Goal: Task Accomplishment & Management: Complete application form

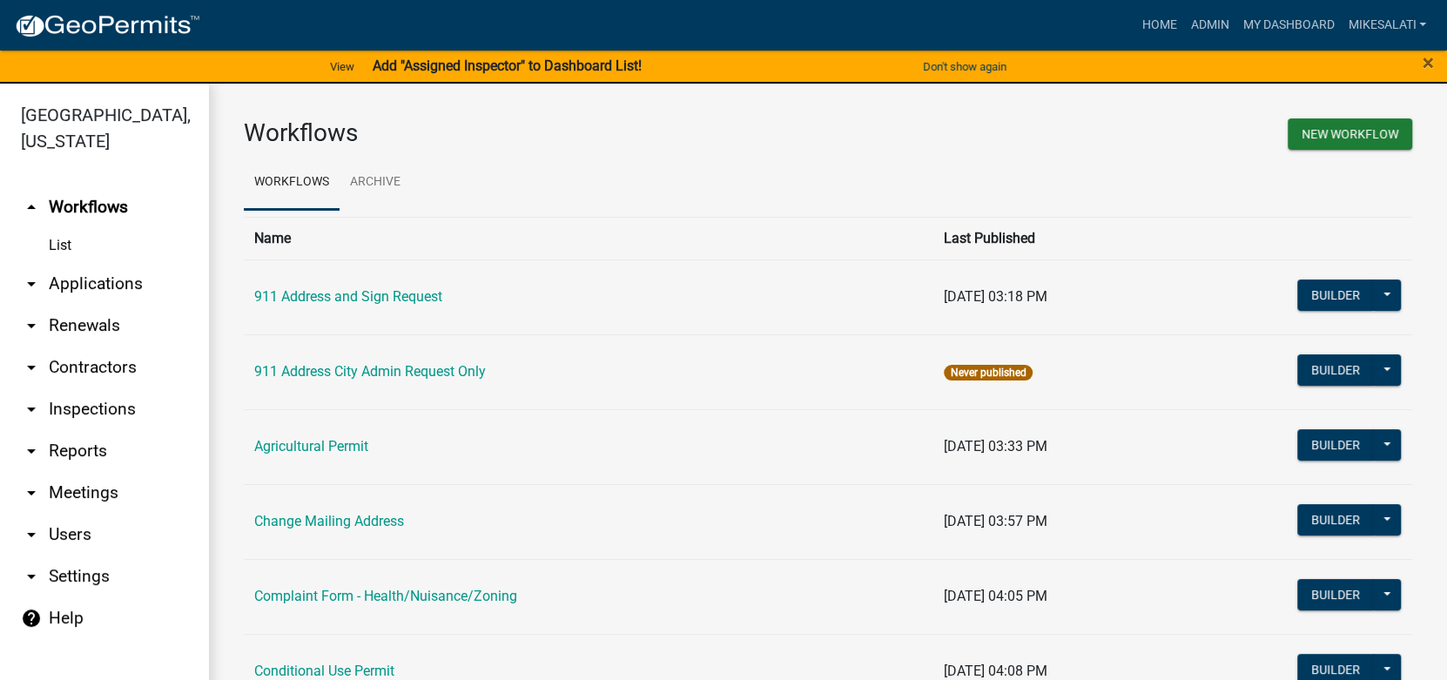
click at [51, 263] on link "arrow_drop_down Applications" at bounding box center [104, 284] width 209 height 42
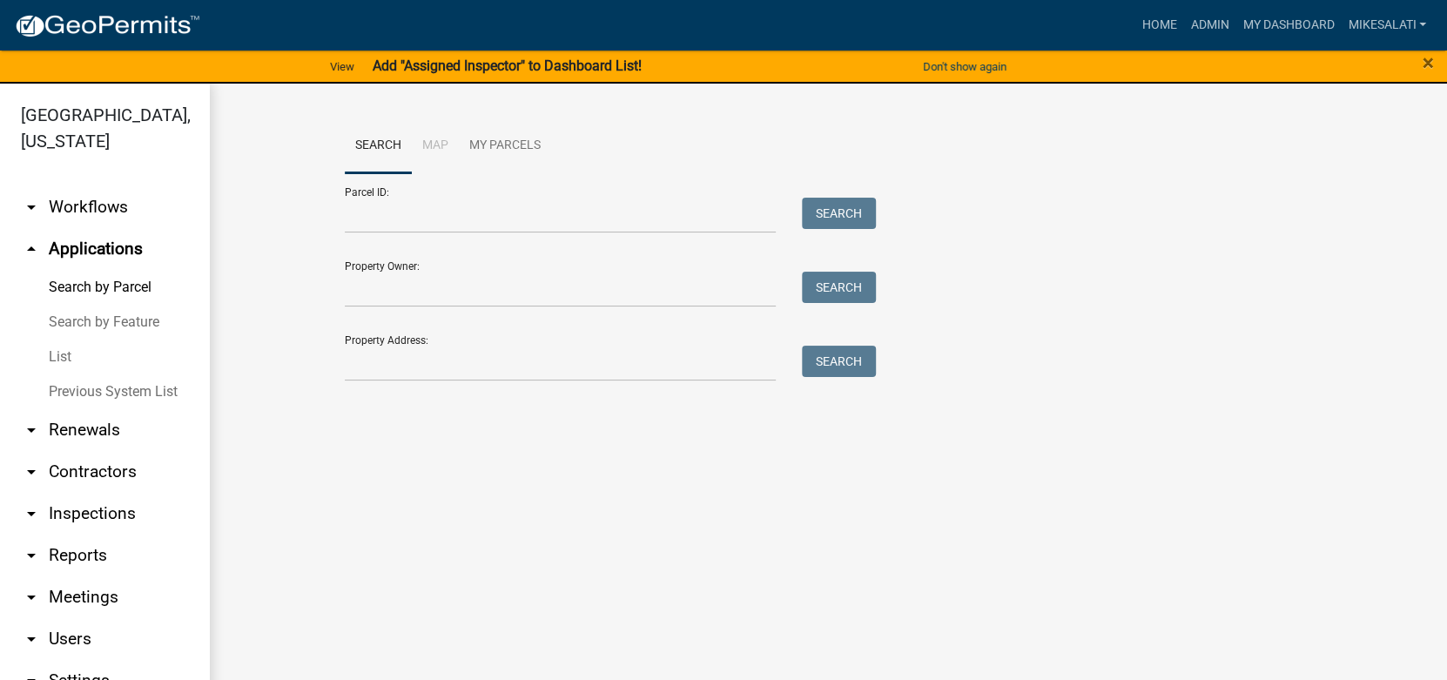
click at [64, 339] on link "List" at bounding box center [104, 356] width 209 height 35
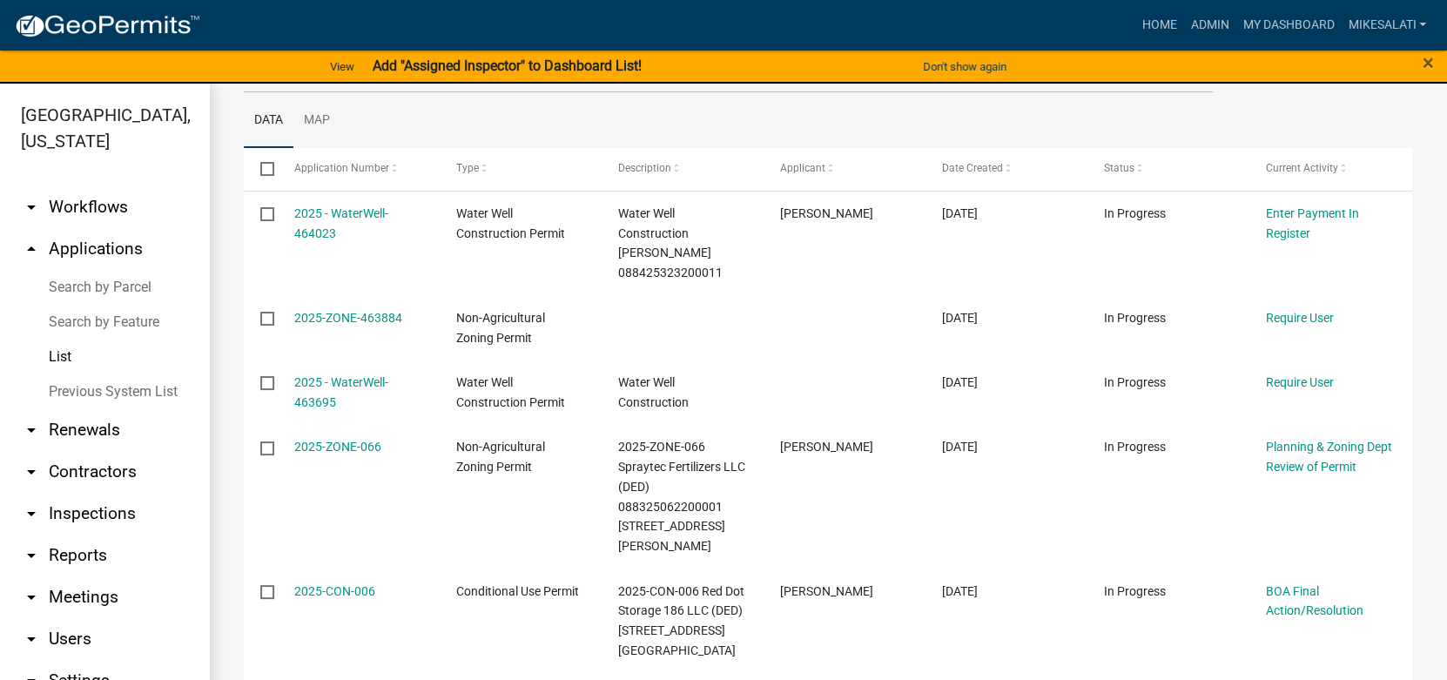
scroll to position [347, 0]
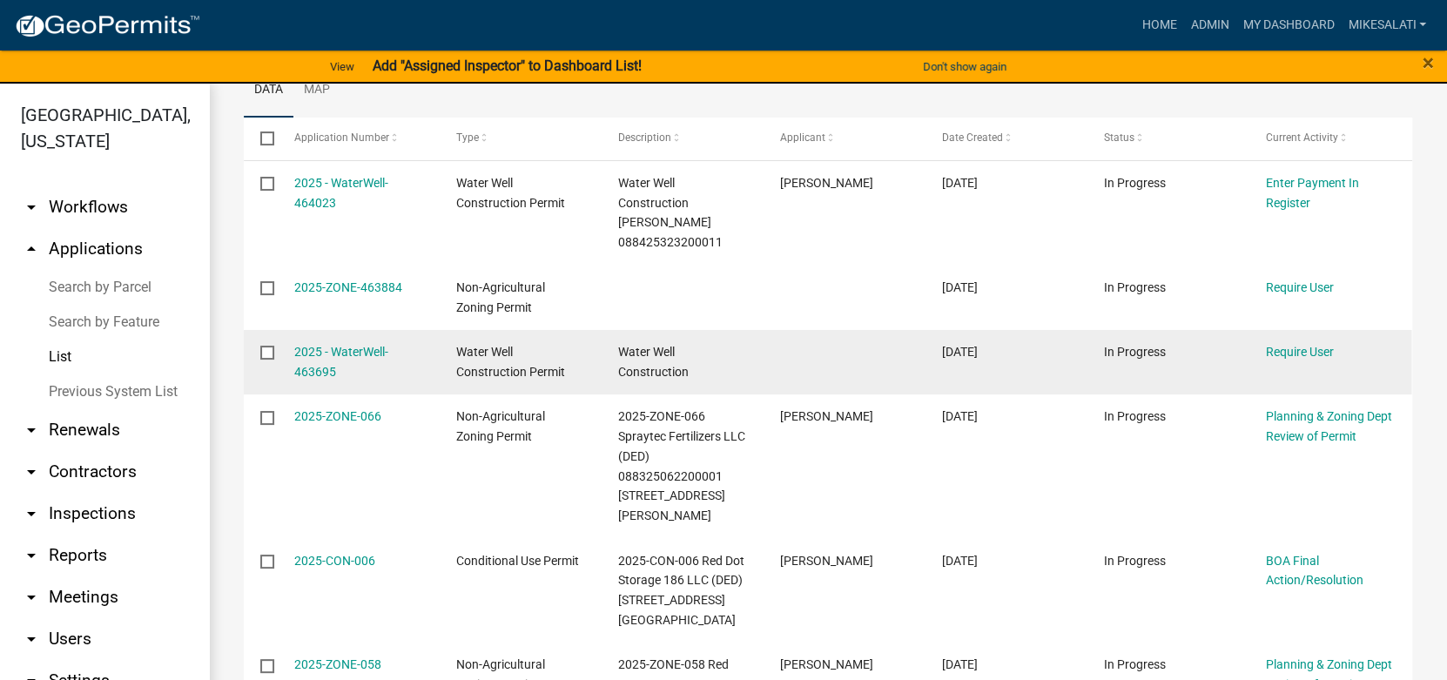
click at [262, 346] on input "checkbox" at bounding box center [265, 351] width 11 height 11
checkbox input "true"
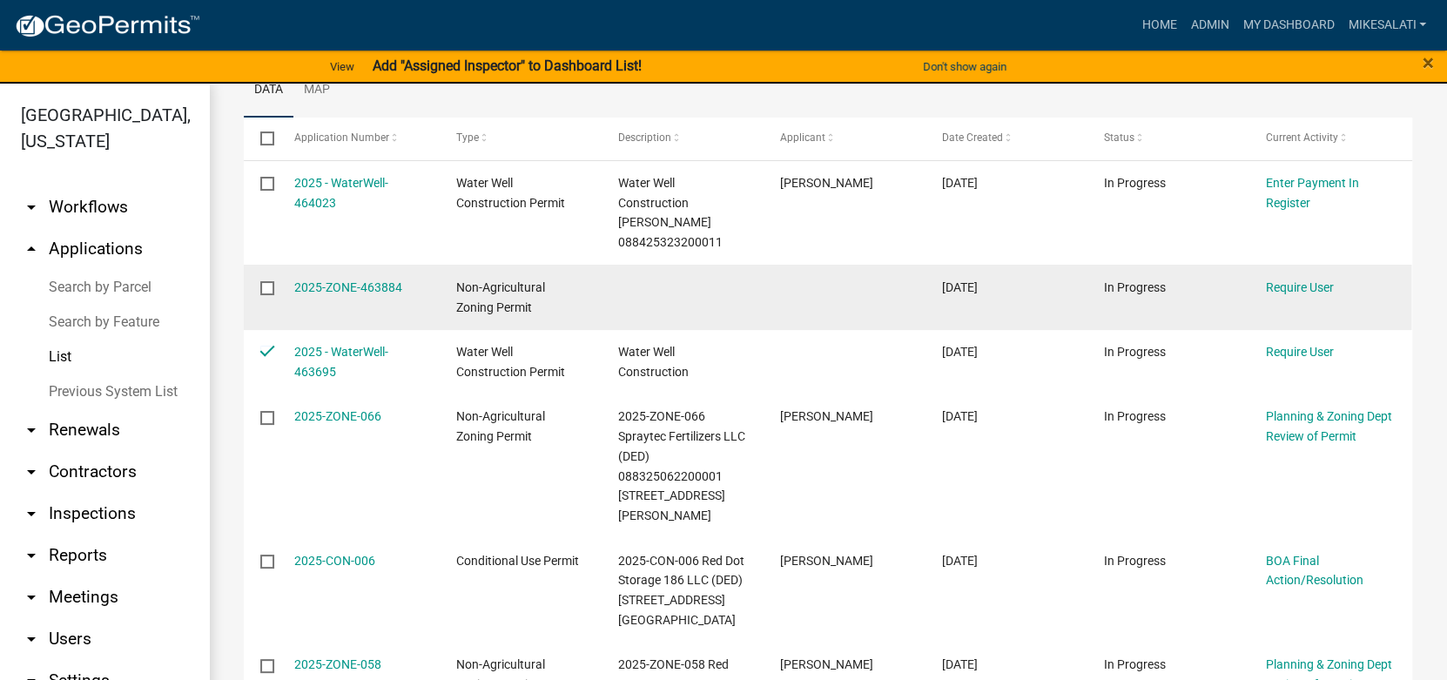
click at [268, 286] on input "checkbox" at bounding box center [265, 286] width 11 height 11
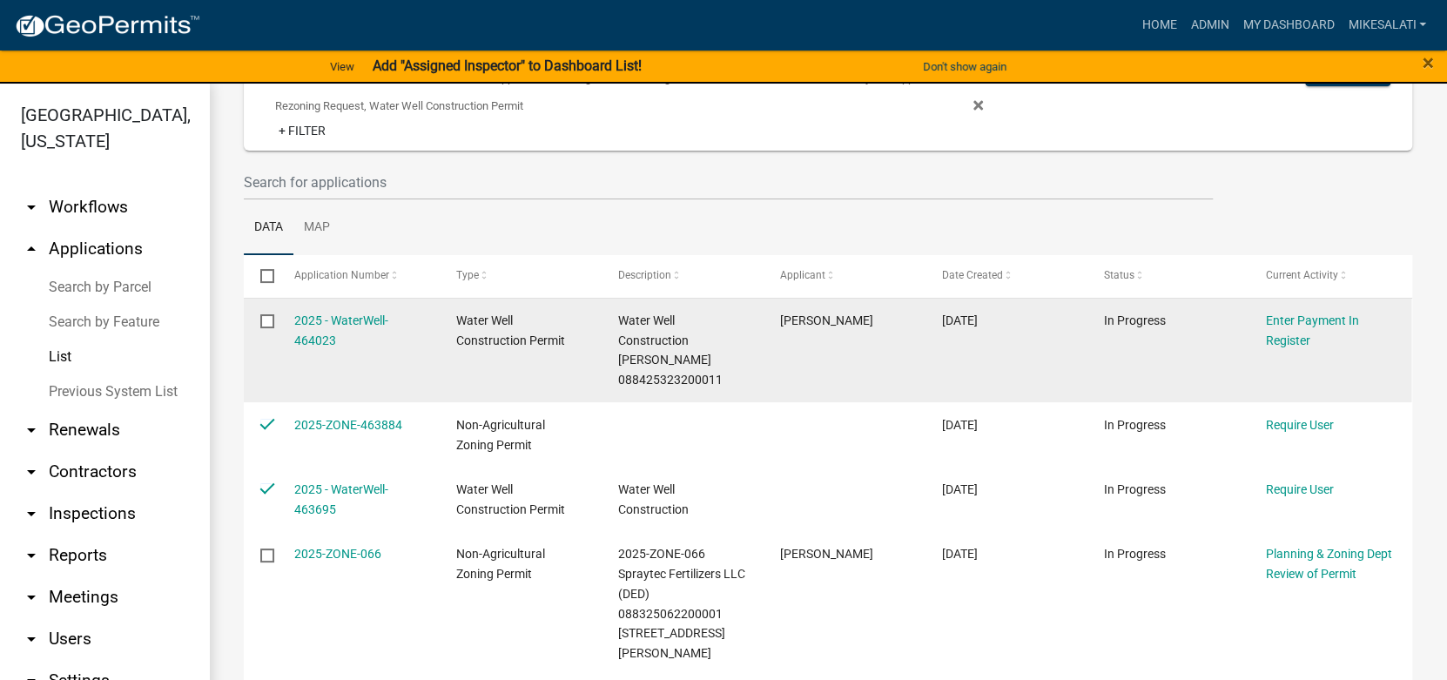
scroll to position [0, 0]
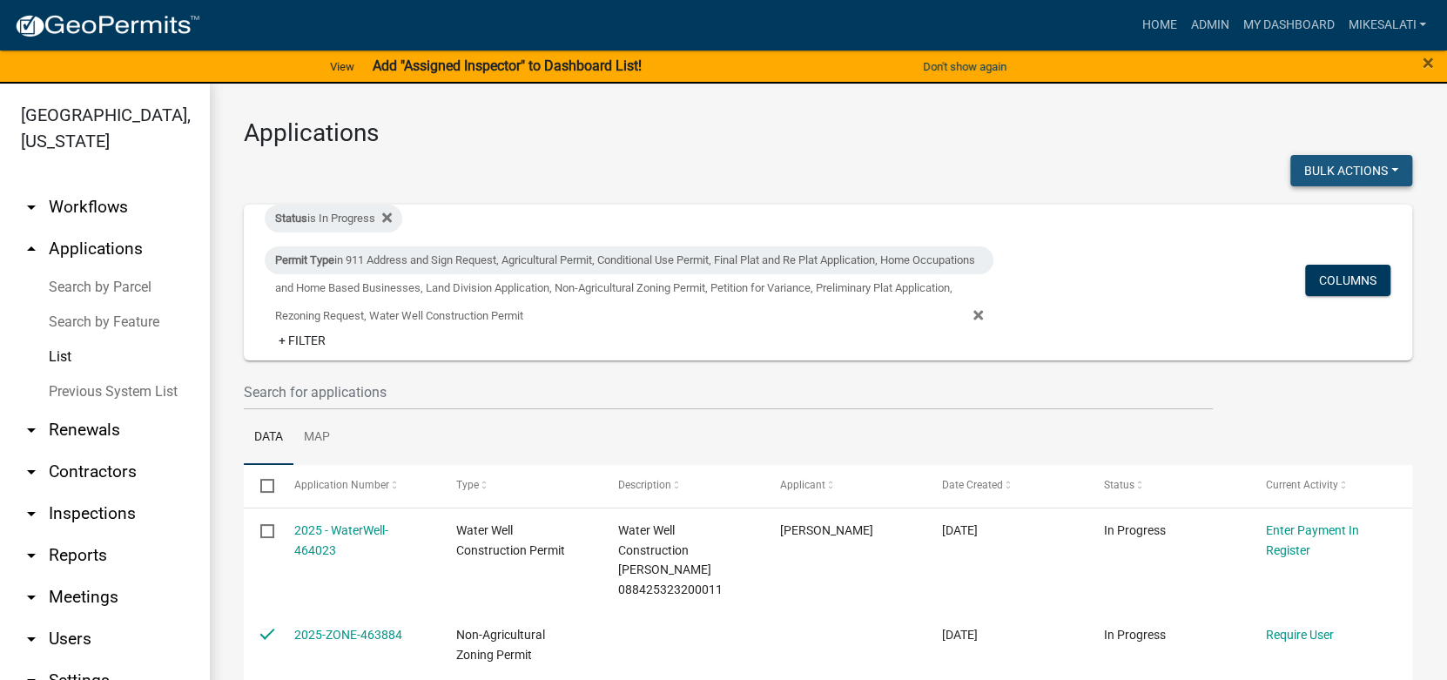
click at [1320, 165] on button "Bulk Actions" at bounding box center [1351, 170] width 122 height 31
click at [1327, 210] on button "Void" at bounding box center [1342, 216] width 139 height 42
checkbox input "false"
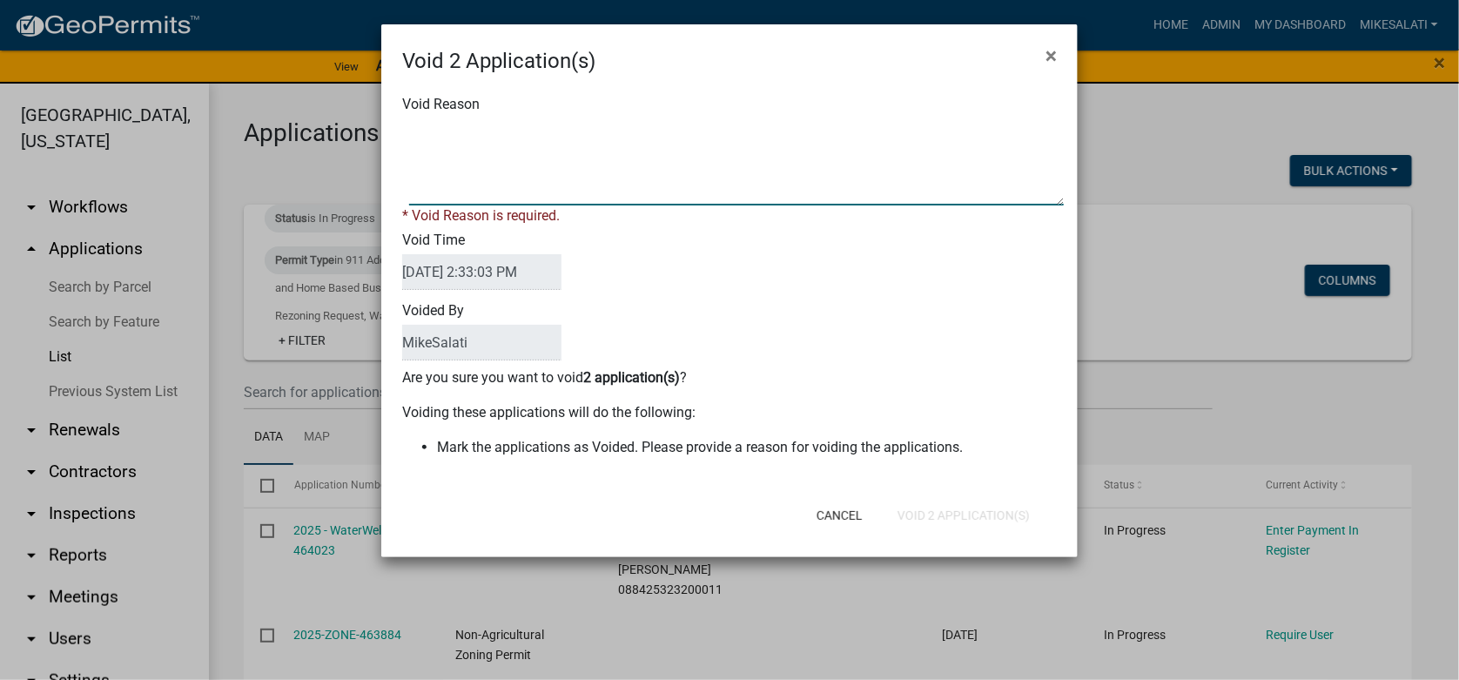
click at [445, 127] on textarea "Void Reason" at bounding box center [736, 161] width 655 height 87
type textarea "."
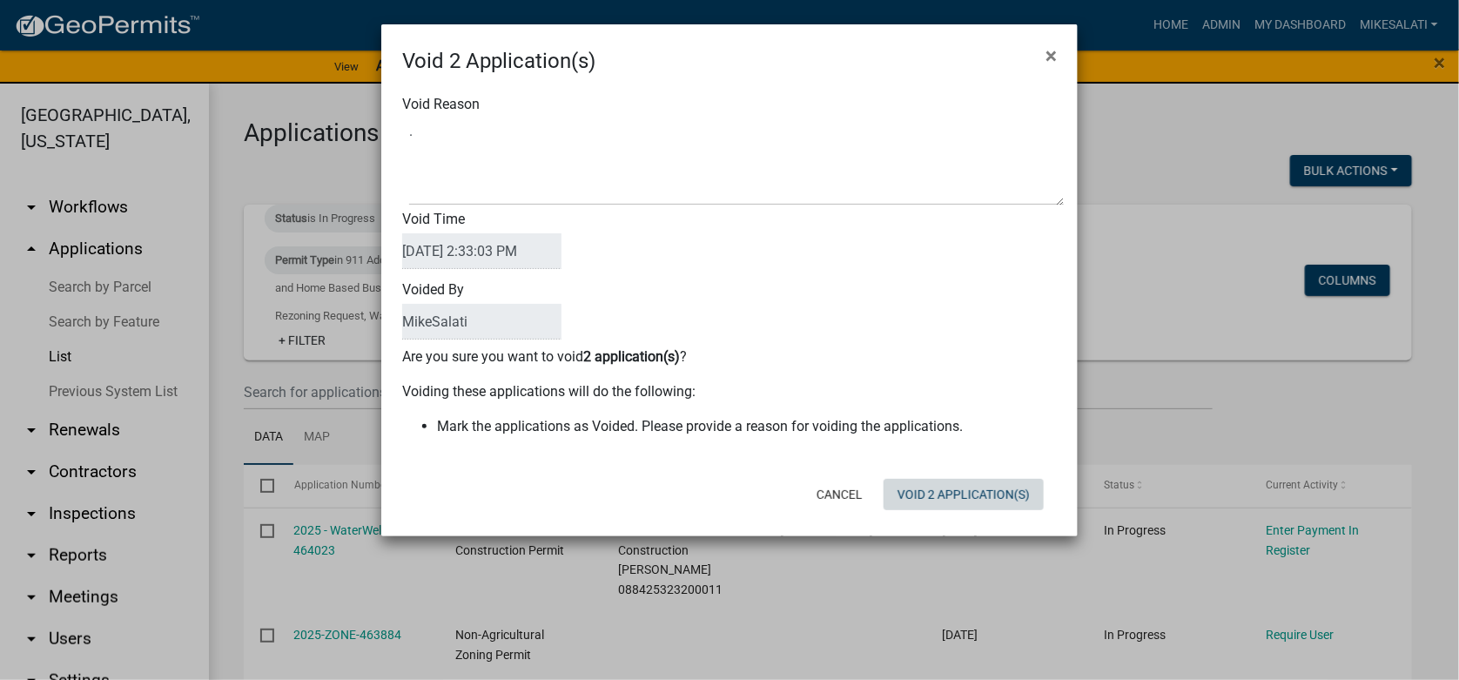
click at [981, 515] on div "Cancel Void 2 Application(s)" at bounding box center [842, 494] width 429 height 45
click at [986, 497] on button "Void 2 Application(s)" at bounding box center [963, 494] width 160 height 31
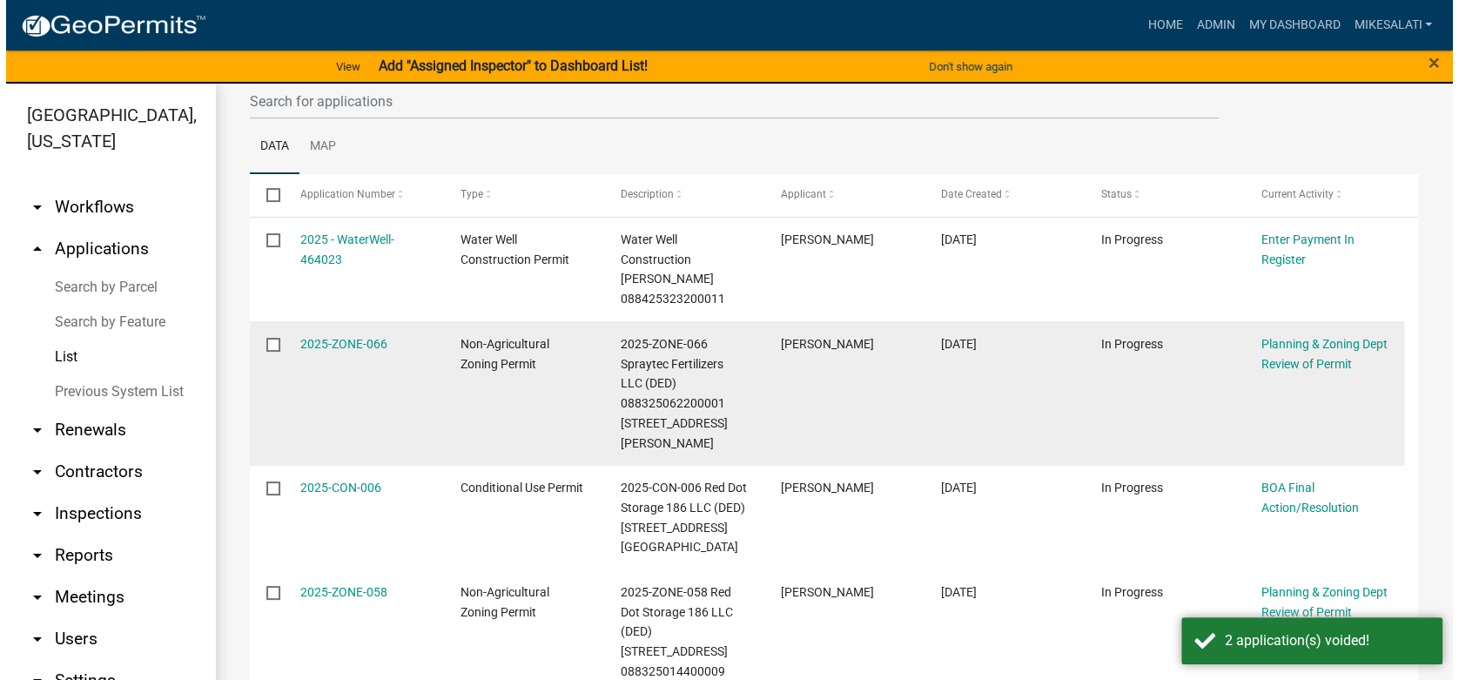
scroll to position [261, 0]
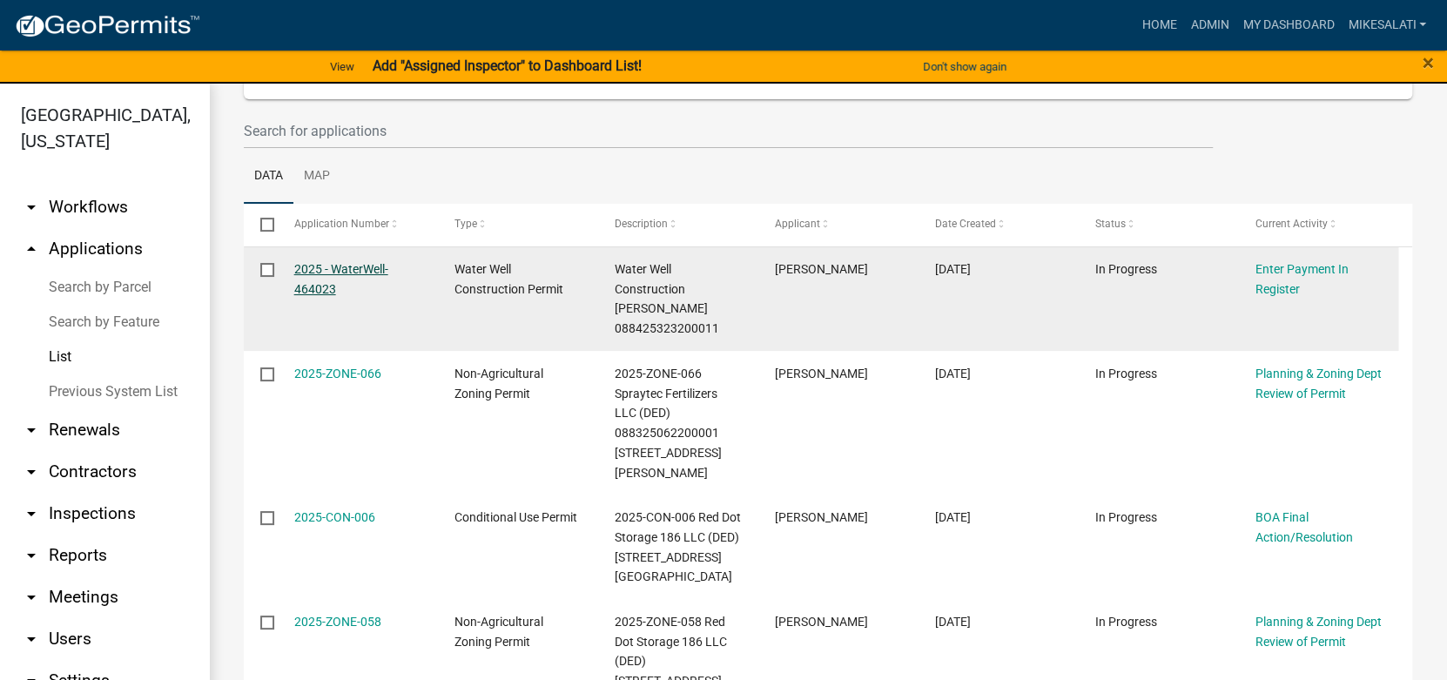
click at [311, 272] on link "2025 - WaterWell-464023" at bounding box center [341, 279] width 94 height 34
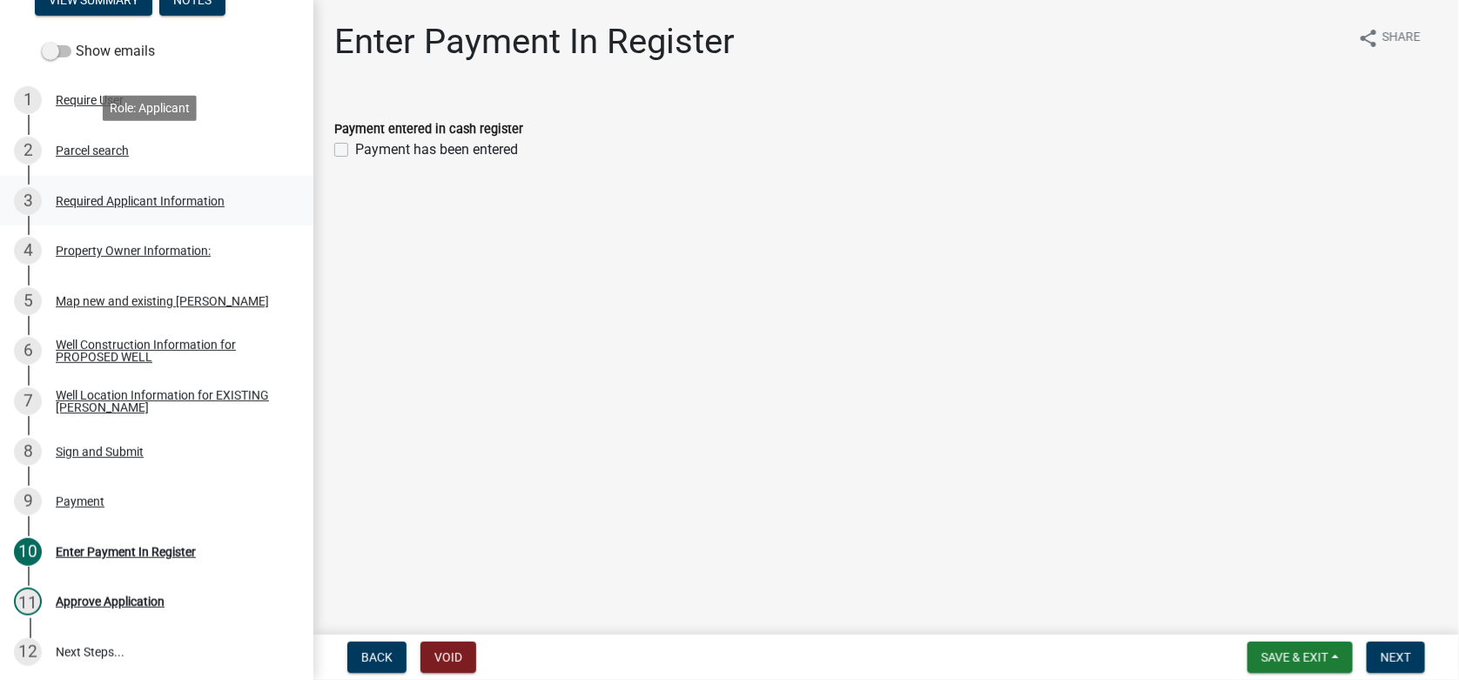
scroll to position [347, 0]
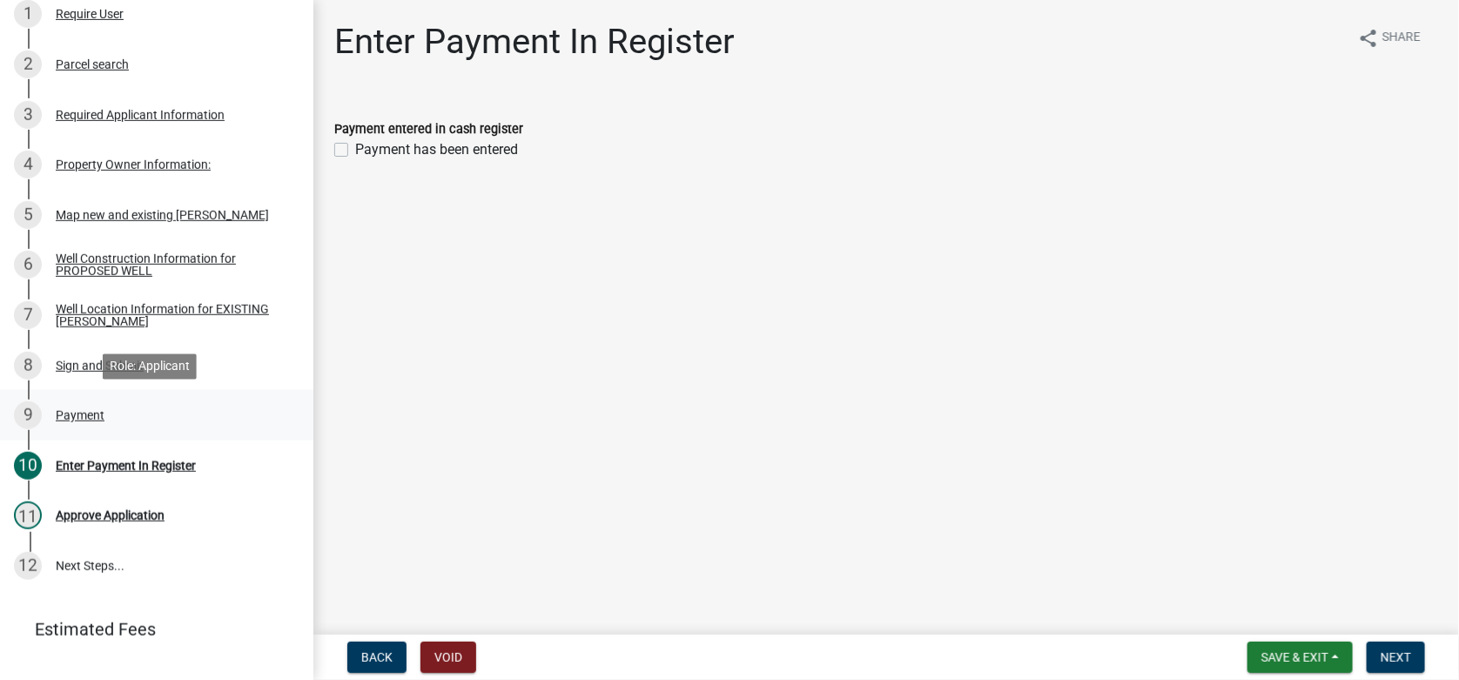
click at [70, 419] on div "Payment" at bounding box center [80, 415] width 49 height 12
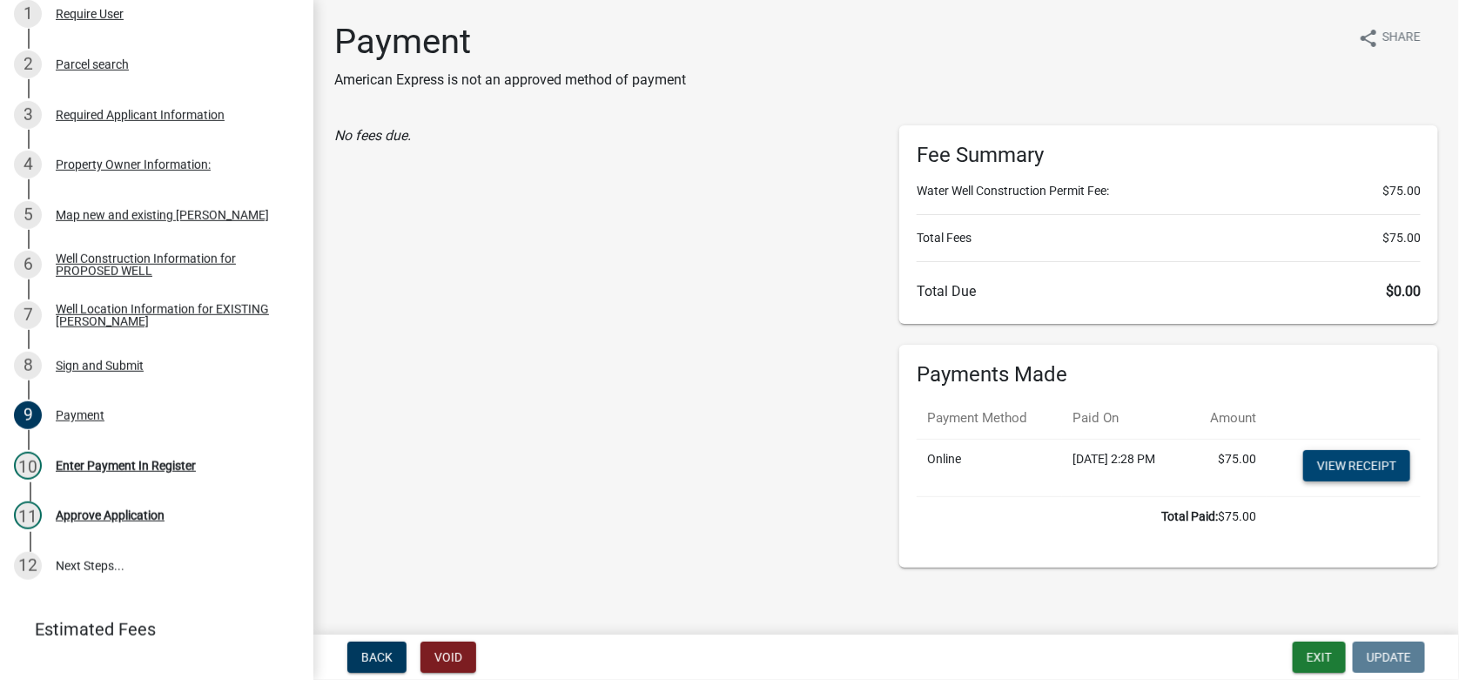
click at [1333, 461] on link "View receipt" at bounding box center [1356, 465] width 107 height 31
click at [158, 474] on div "10 Enter Payment In Register" at bounding box center [150, 466] width 272 height 28
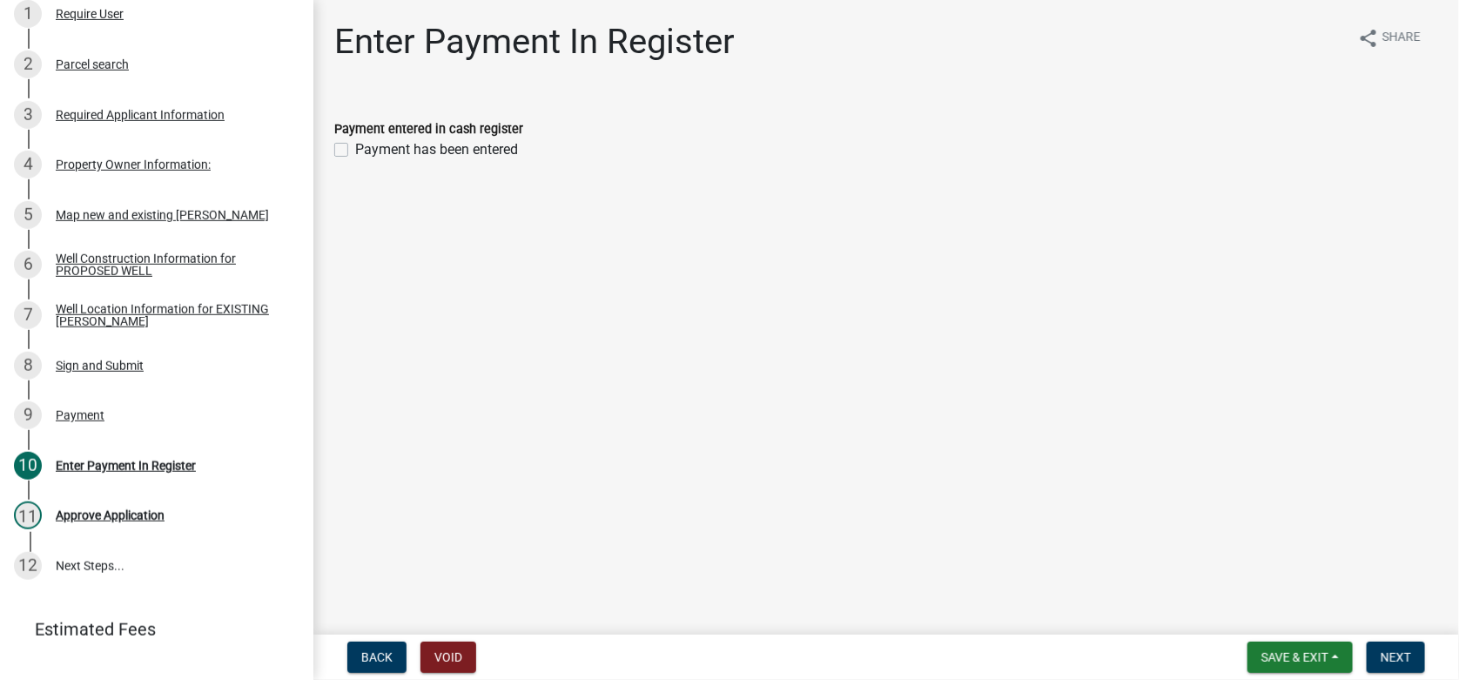
click at [355, 150] on label "Payment has been entered" at bounding box center [436, 149] width 163 height 21
click at [355, 150] on input "Payment has been entered" at bounding box center [360, 144] width 11 height 11
checkbox input "true"
click at [1392, 648] on button "Next" at bounding box center [1396, 656] width 58 height 31
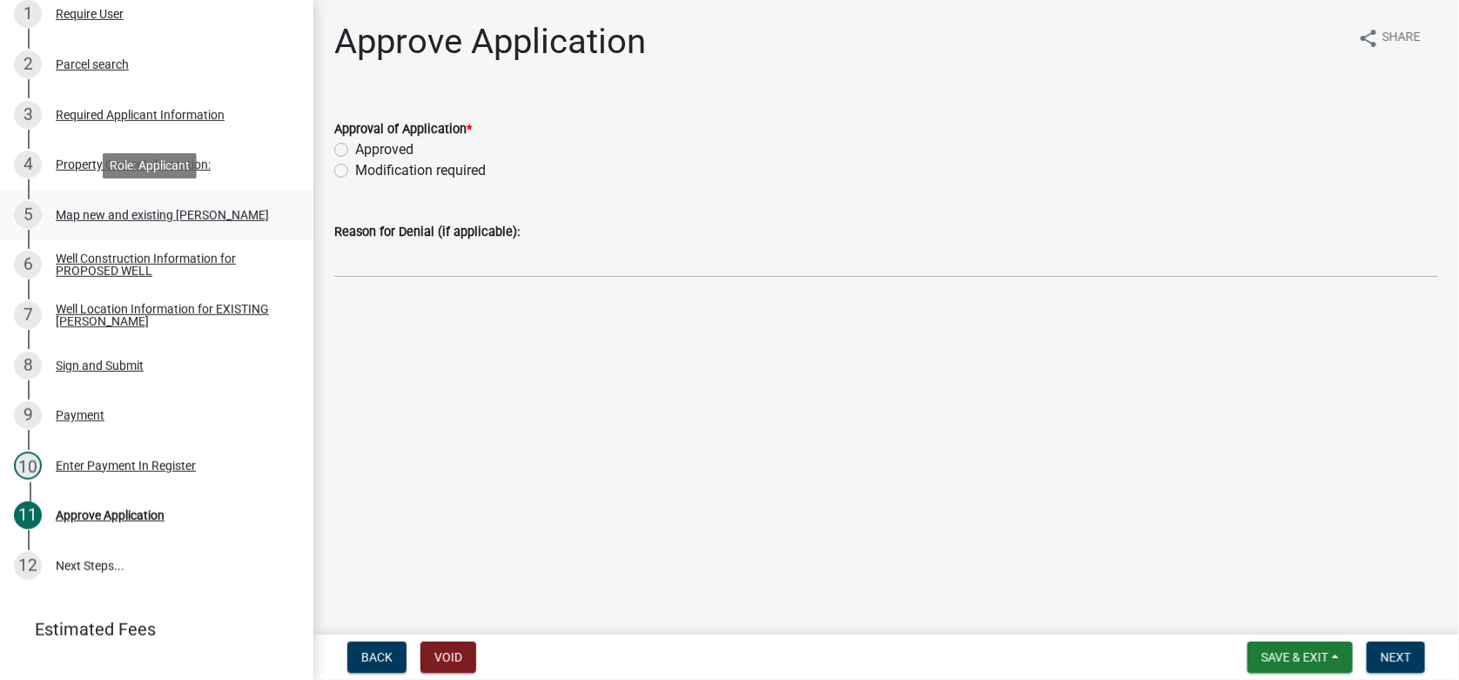
click at [122, 214] on div "Map new and existing [PERSON_NAME]" at bounding box center [162, 215] width 213 height 12
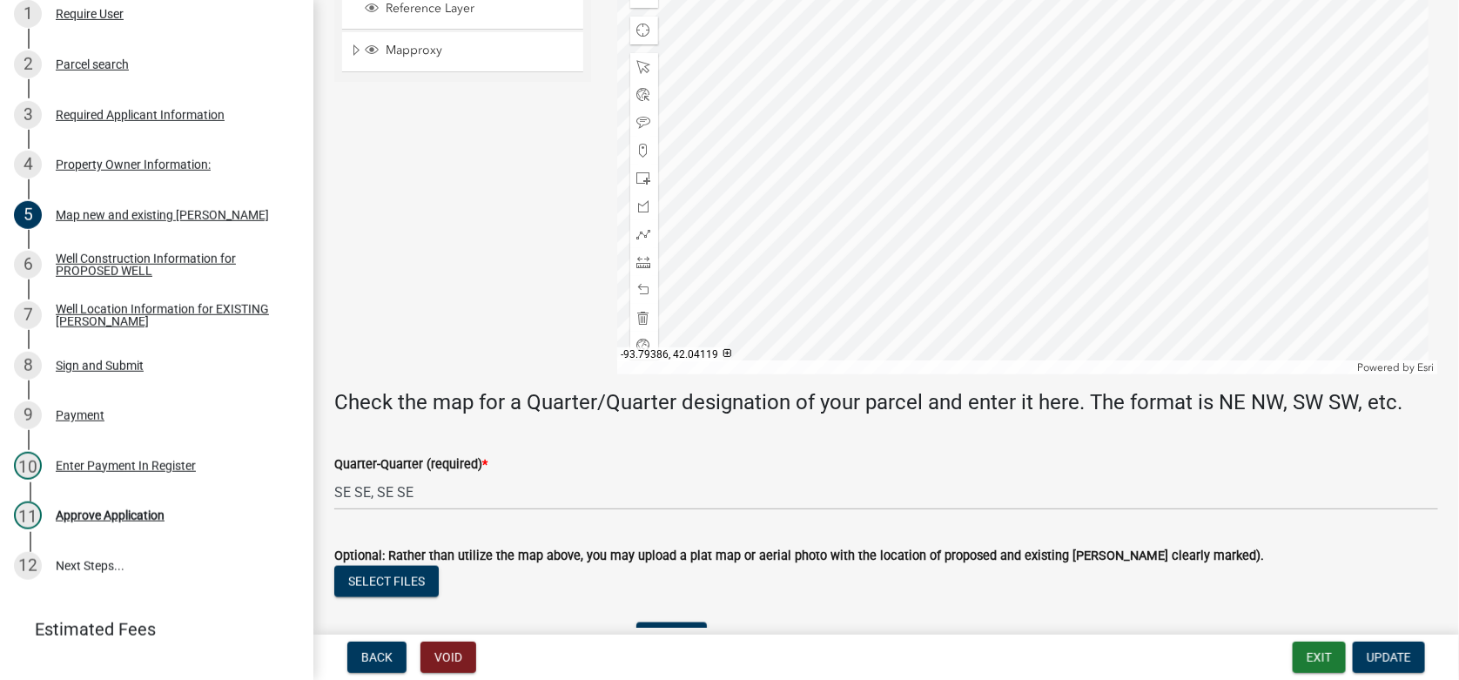
scroll to position [985, 0]
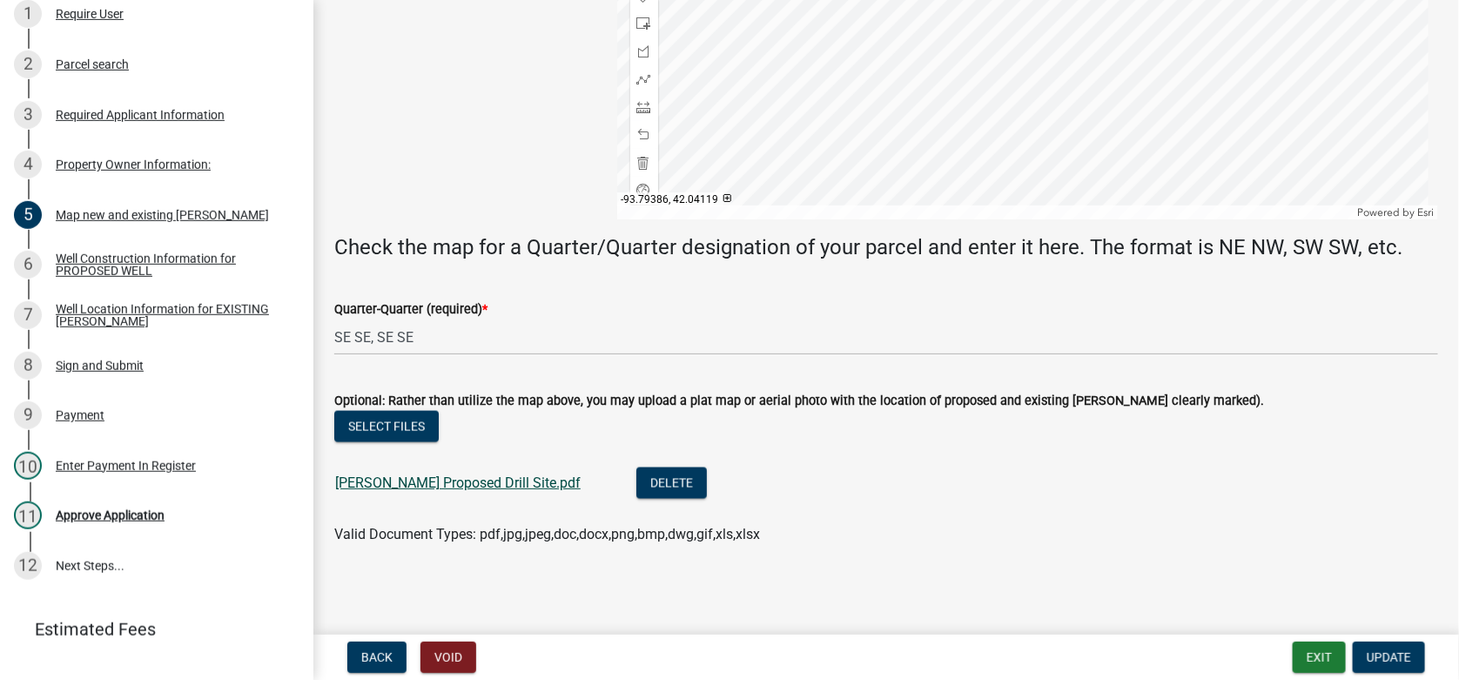
click at [429, 485] on link "[PERSON_NAME] Proposed Drill Site.pdf" at bounding box center [457, 482] width 245 height 17
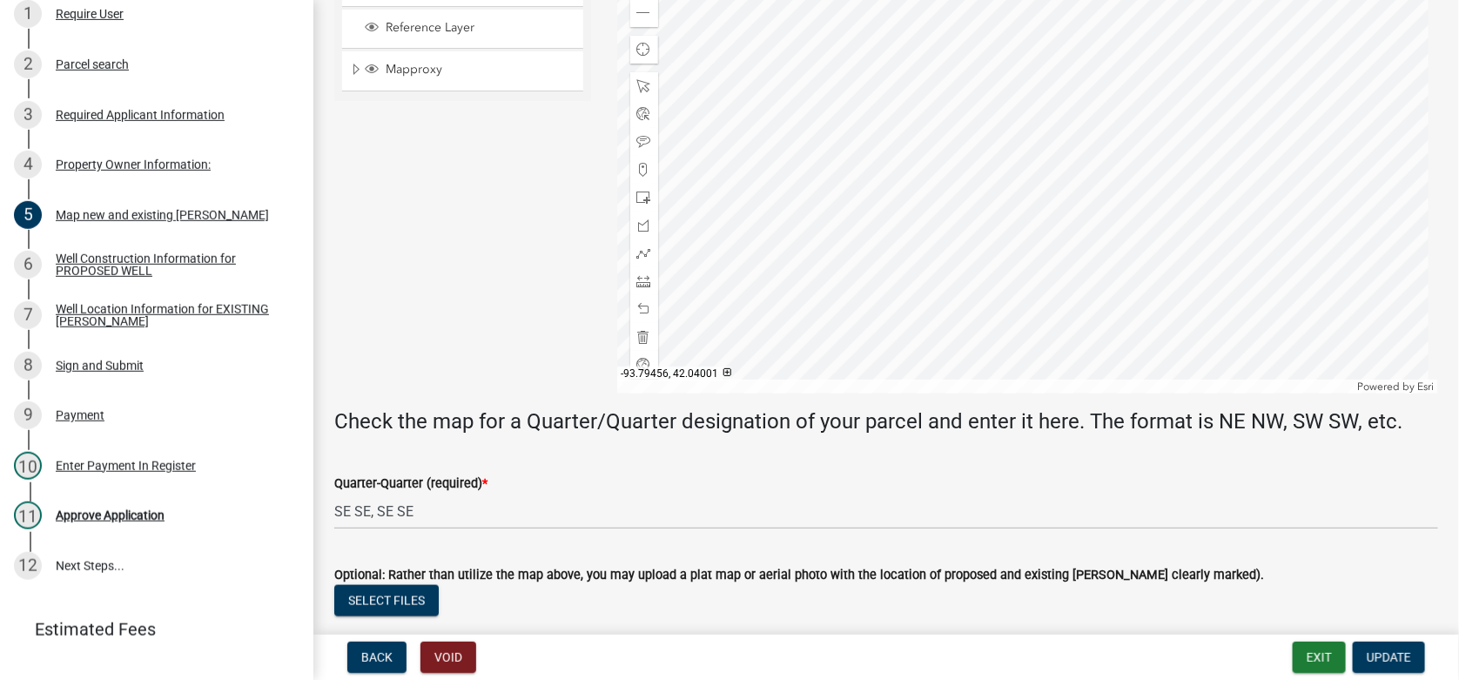
scroll to position [724, 0]
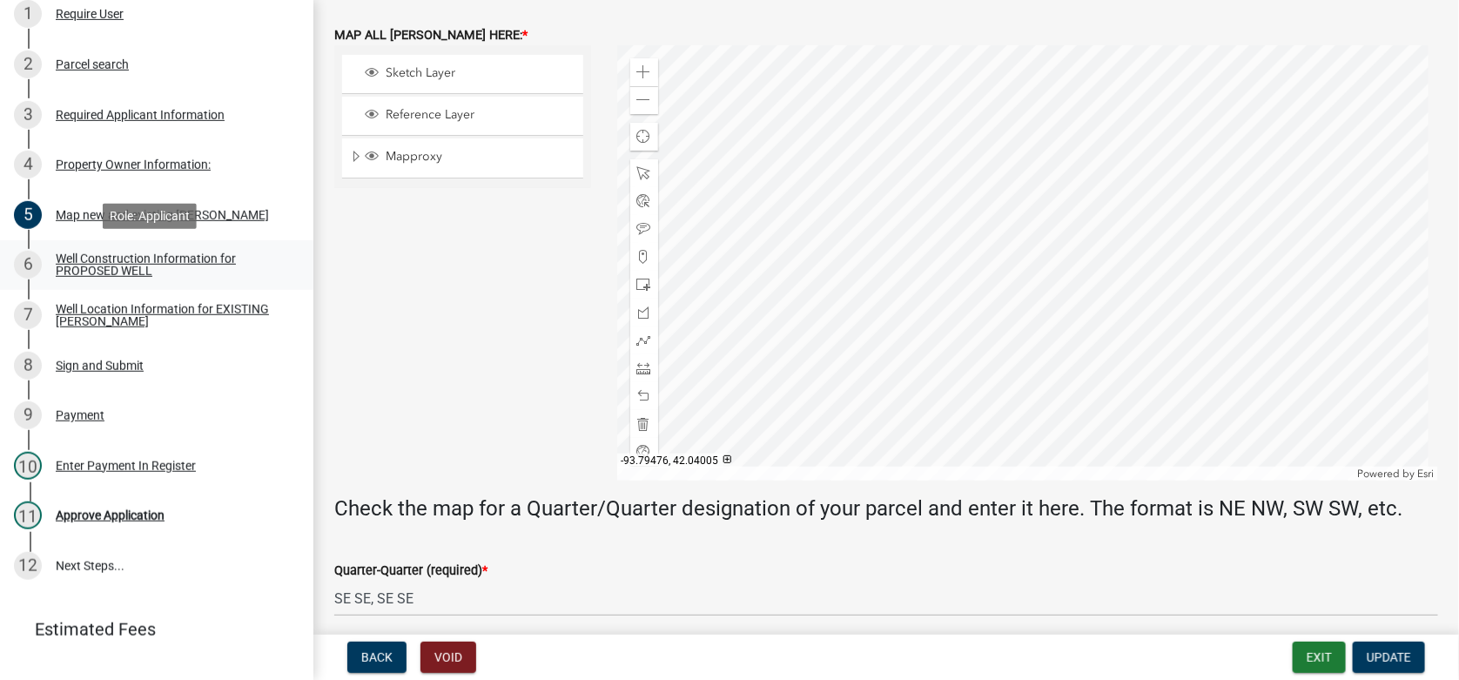
click at [121, 262] on div "Well Construction Information for PROPOSED WELL" at bounding box center [171, 264] width 230 height 24
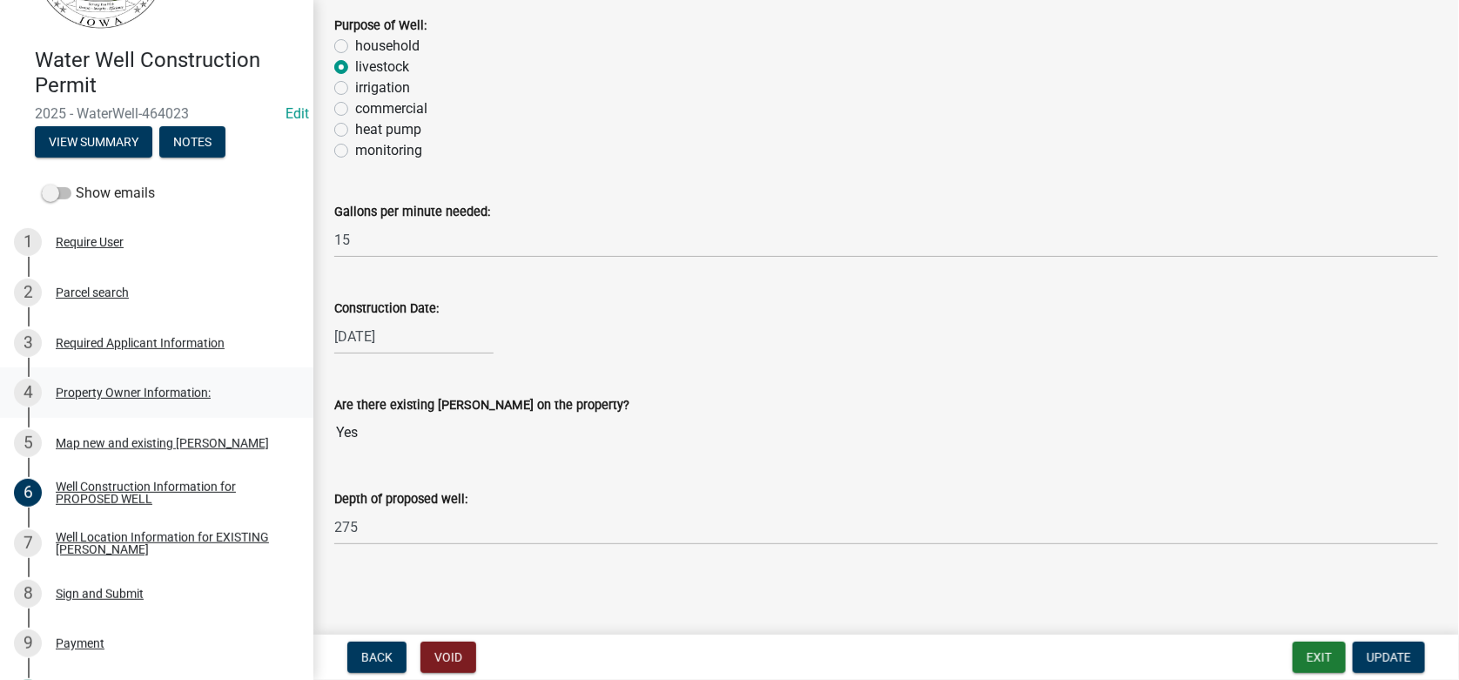
scroll to position [0, 0]
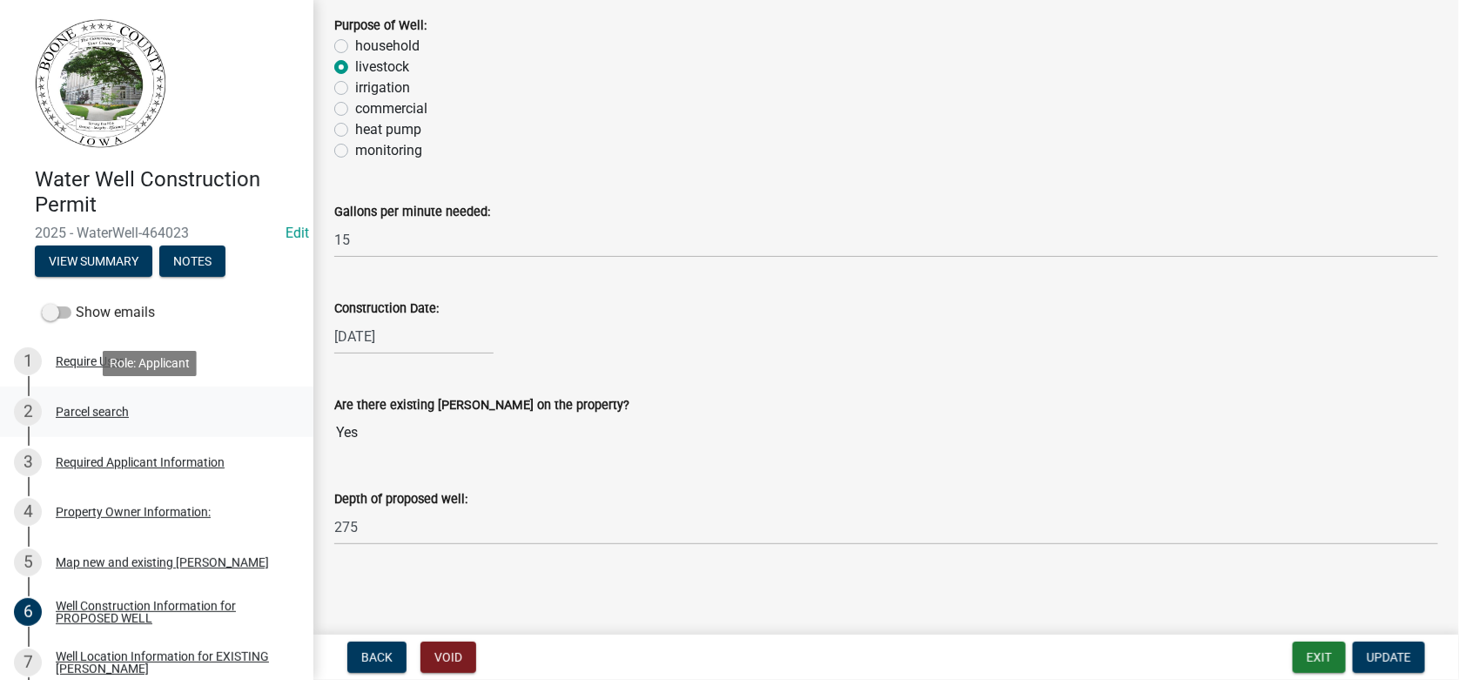
click at [94, 413] on div "Parcel search" at bounding box center [92, 412] width 73 height 12
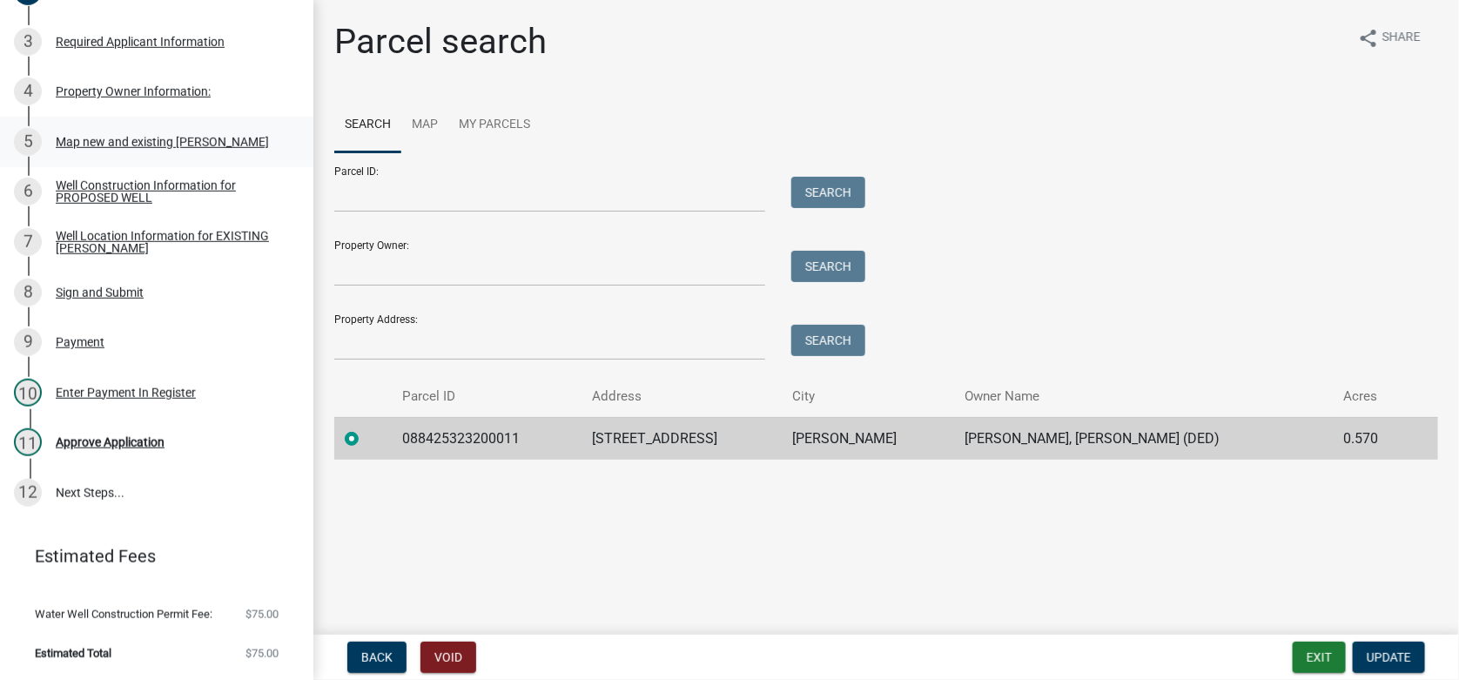
scroll to position [343, 0]
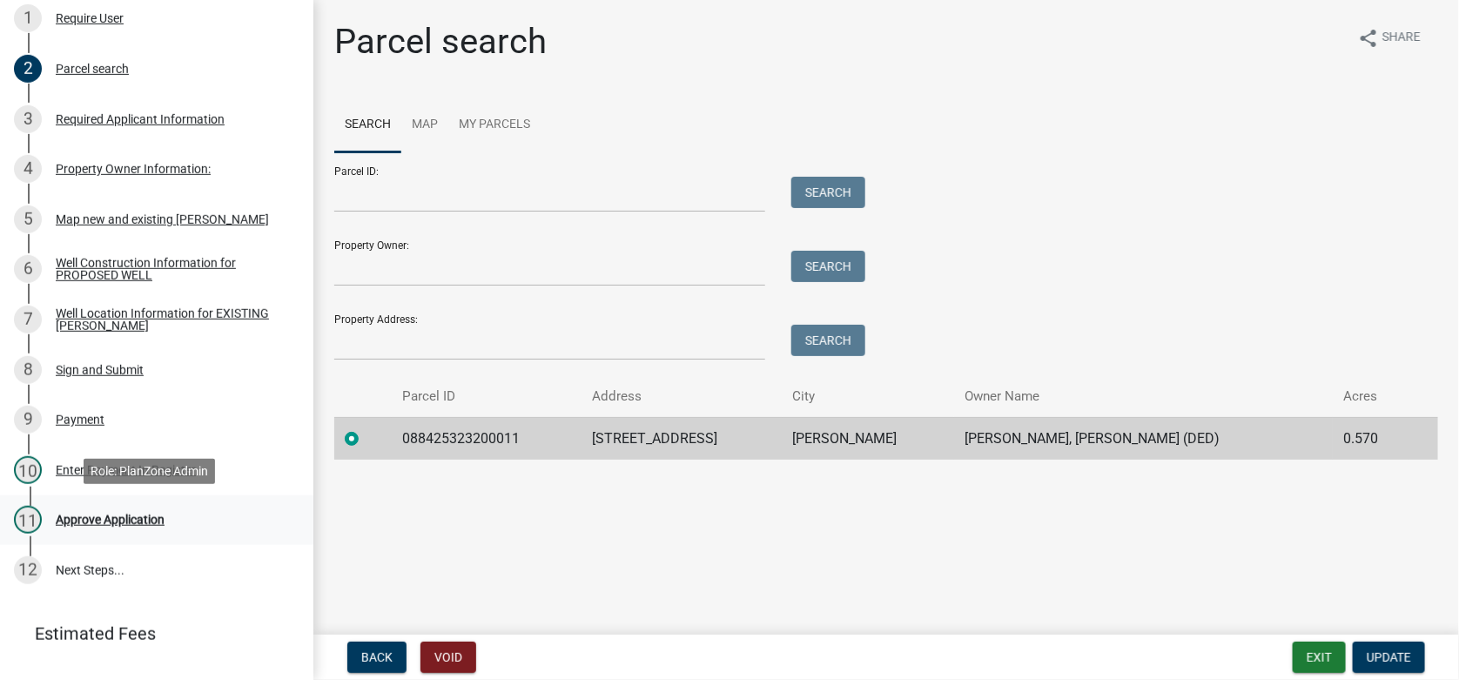
click at [104, 517] on div "Approve Application" at bounding box center [110, 520] width 109 height 12
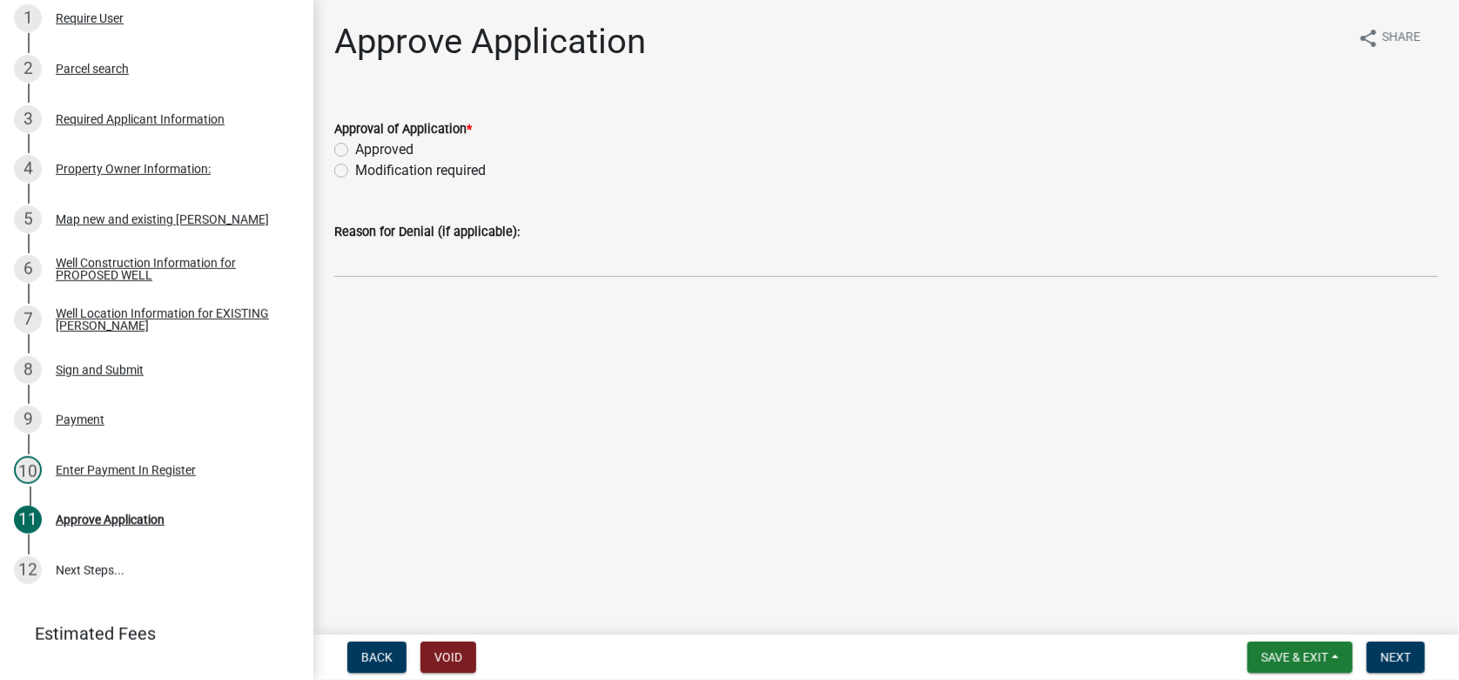
click at [355, 151] on label "Approved" at bounding box center [384, 149] width 58 height 21
click at [355, 151] on input "Approved" at bounding box center [360, 144] width 11 height 11
radio input "true"
click at [1400, 658] on span "Next" at bounding box center [1395, 657] width 30 height 14
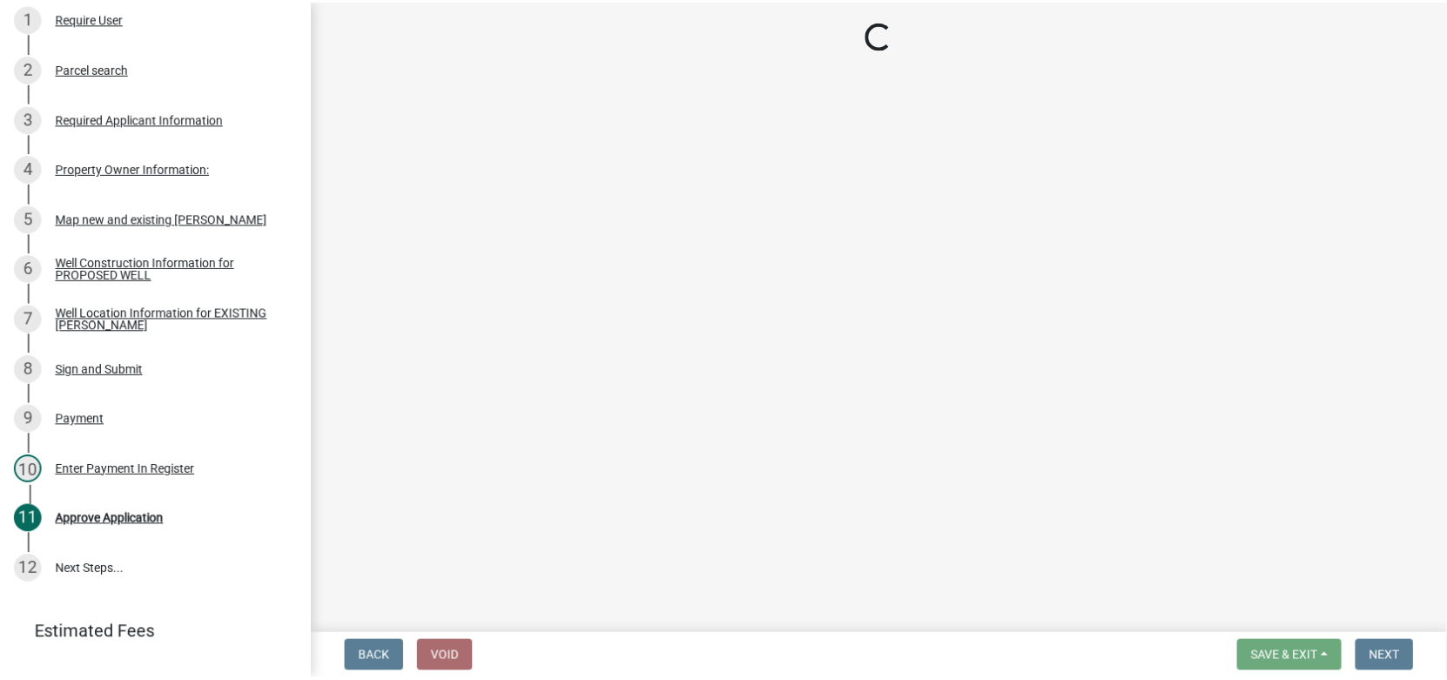
scroll to position [493, 0]
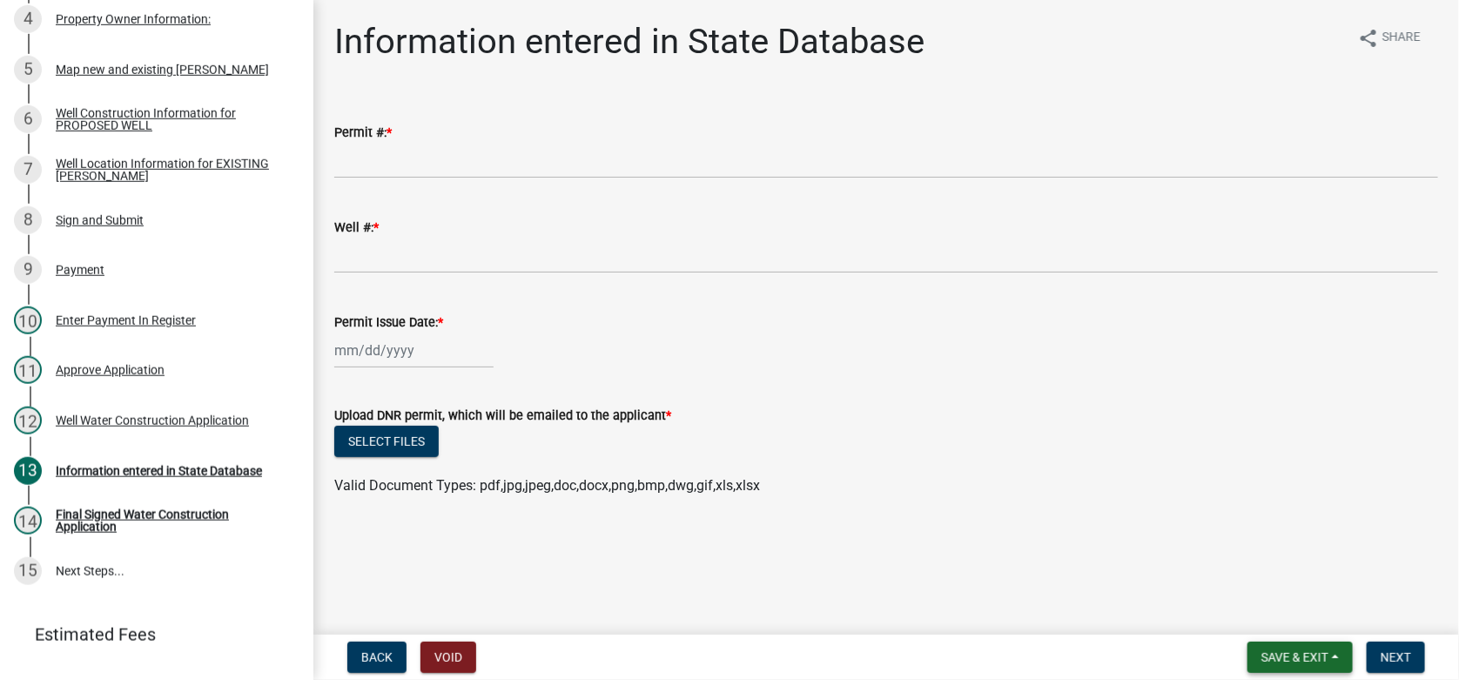
click at [1290, 648] on button "Save & Exit" at bounding box center [1299, 656] width 105 height 31
click at [1276, 615] on button "Save & Exit" at bounding box center [1282, 612] width 139 height 42
